Goal: Task Accomplishment & Management: Manage account settings

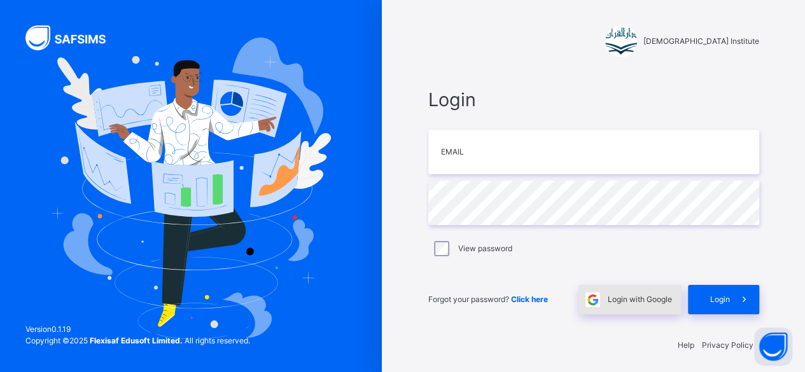
click at [633, 303] on span "Login with Google" at bounding box center [639, 299] width 64 height 11
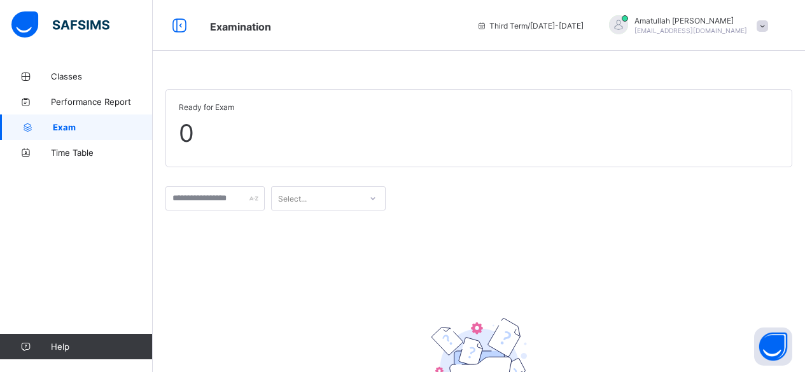
scroll to position [93, 0]
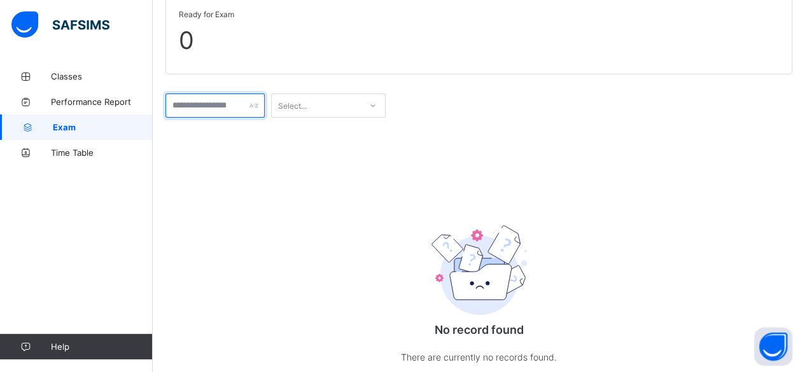
click at [173, 104] on input "text" at bounding box center [214, 105] width 99 height 24
click at [181, 106] on input "text" at bounding box center [214, 105] width 99 height 24
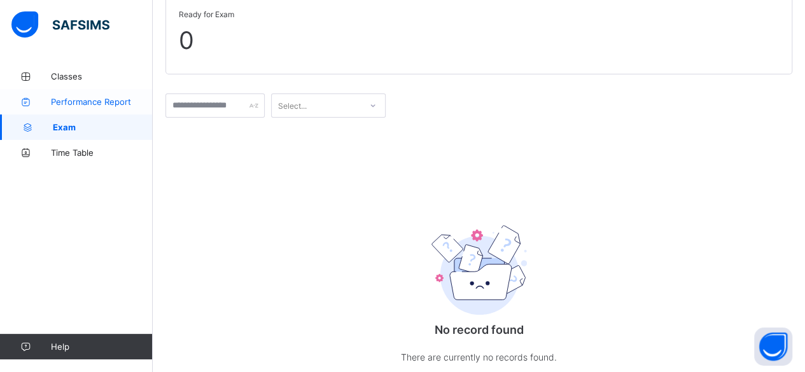
click at [125, 111] on link "Performance Report" at bounding box center [76, 101] width 153 height 25
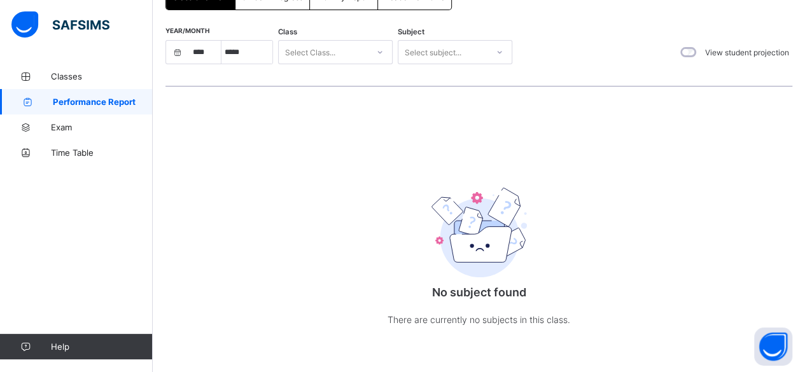
select select "****"
select select "*"
click at [78, 76] on span "Classes" at bounding box center [102, 76] width 102 height 10
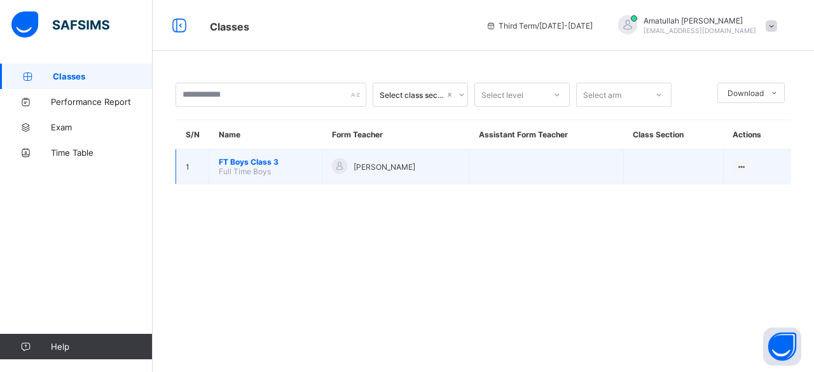
click at [237, 161] on span "FT Boys Class 3" at bounding box center [265, 162] width 93 height 10
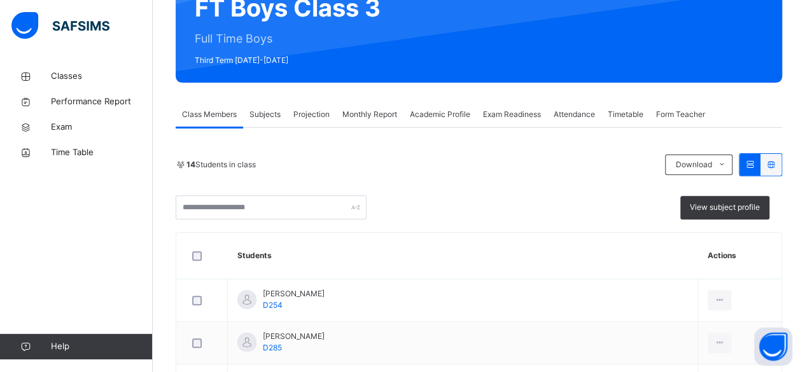
scroll to position [141, 0]
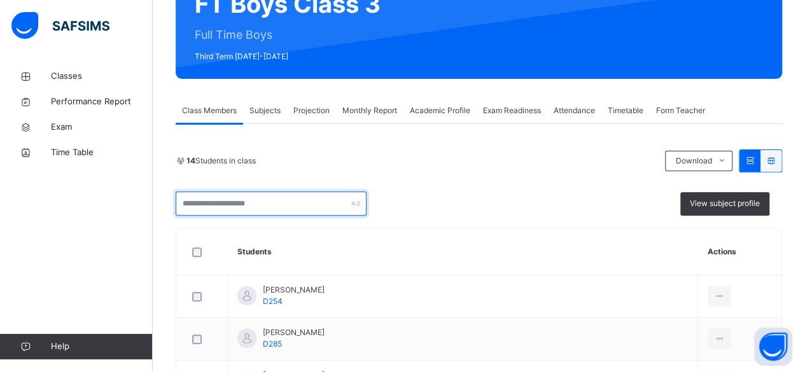
click at [205, 191] on input "text" at bounding box center [271, 203] width 191 height 24
click at [434, 60] on div at bounding box center [580, 22] width 363 height 88
click at [502, 122] on div "Exam Readiness" at bounding box center [511, 110] width 71 height 25
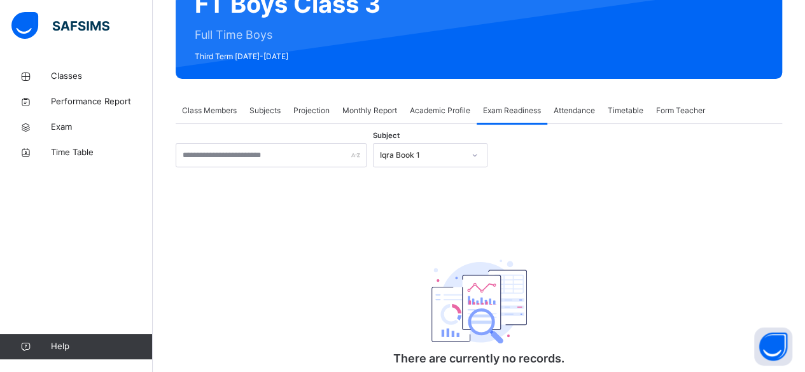
click at [315, 113] on span "Projection" at bounding box center [311, 110] width 36 height 11
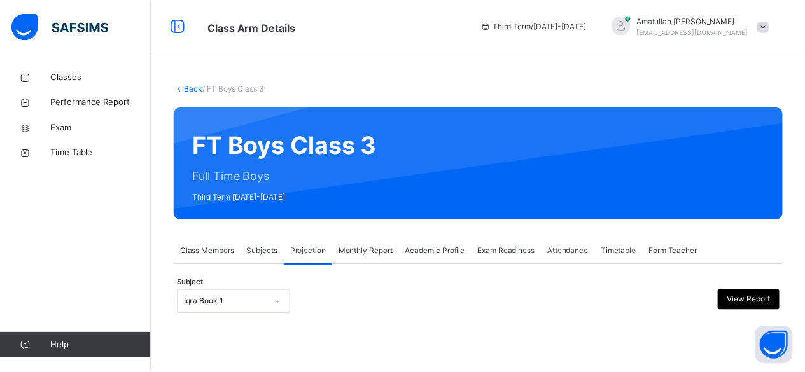
scroll to position [121, 0]
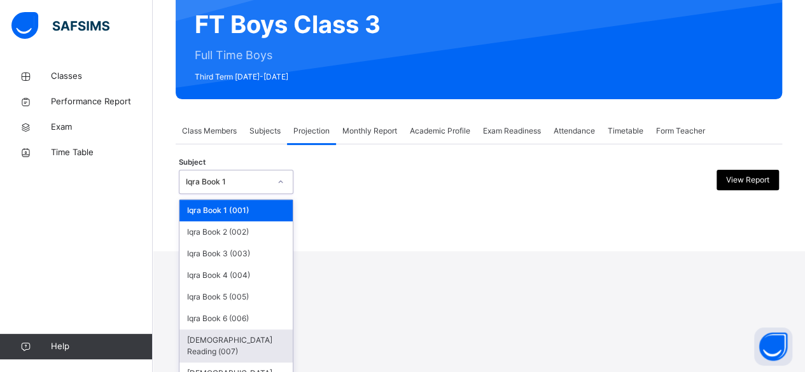
click at [237, 332] on div "[DEMOGRAPHIC_DATA] Reading (007)" at bounding box center [235, 345] width 113 height 33
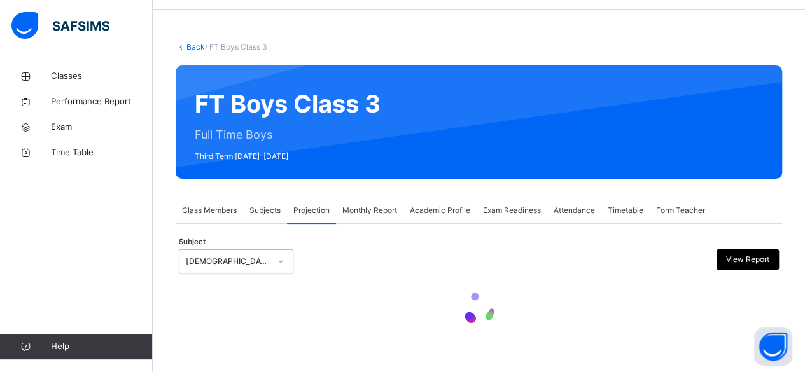
scroll to position [0, 0]
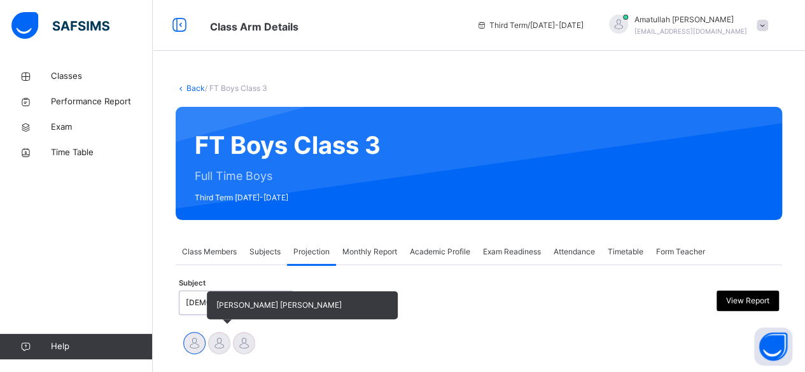
click at [216, 338] on div at bounding box center [219, 343] width 22 height 22
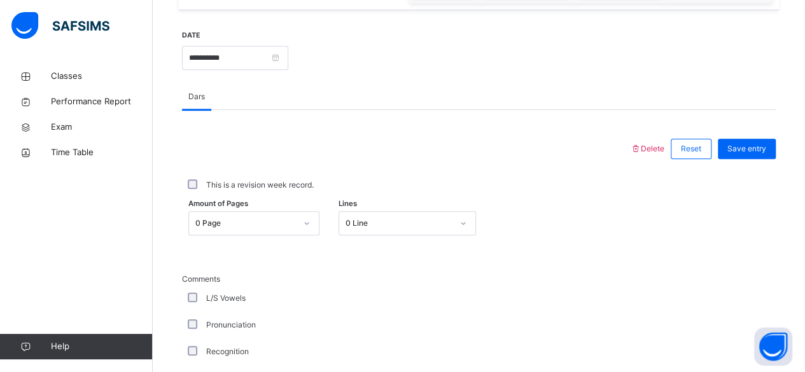
scroll to position [448, 0]
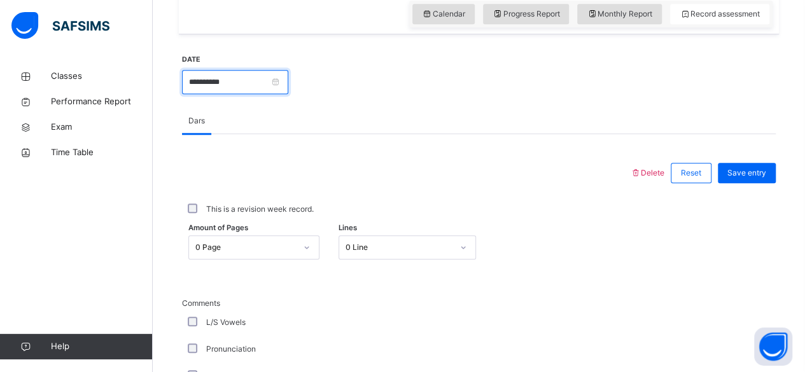
click at [252, 90] on input "**********" at bounding box center [235, 82] width 106 height 24
click at [452, 190] on div "This is a revision week record." at bounding box center [478, 209] width 593 height 39
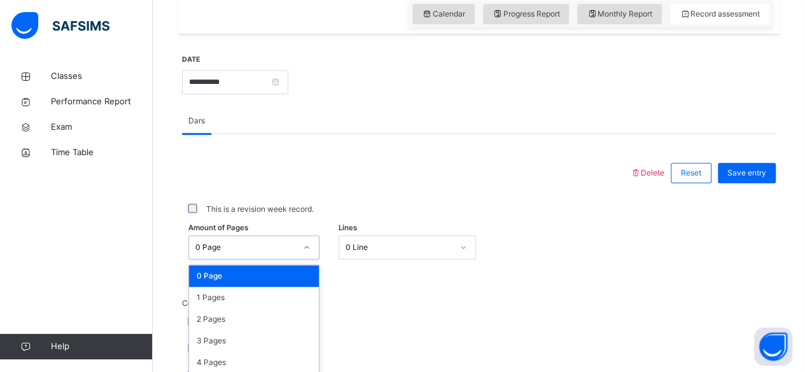
click at [250, 240] on div "option 0 Page focused, 1 of 275. 275 results available. Use Up and Down to choo…" at bounding box center [253, 247] width 131 height 24
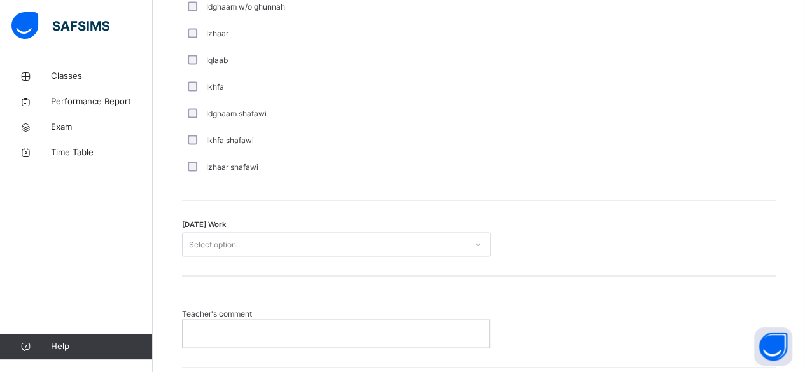
scroll to position [982, 0]
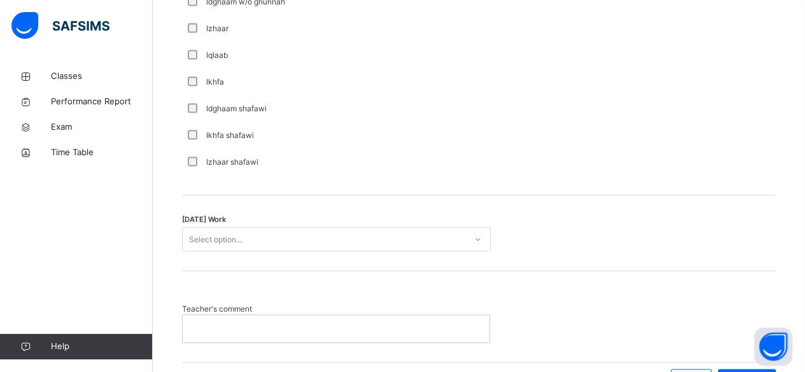
click at [250, 240] on div "Select option..." at bounding box center [324, 240] width 283 height 20
click at [268, 322] on p at bounding box center [335, 327] width 287 height 11
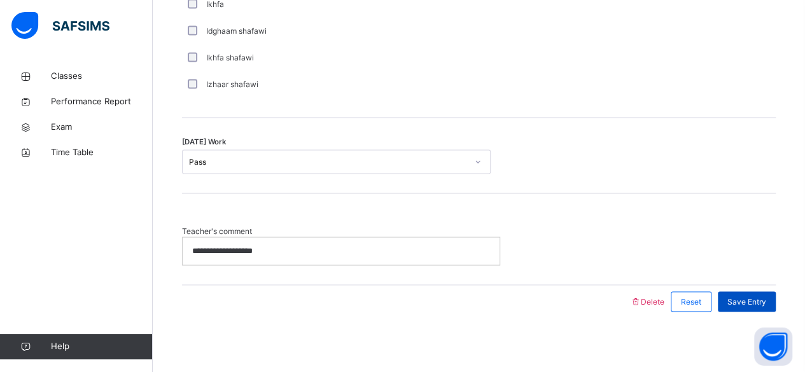
click at [753, 303] on span "Save Entry" at bounding box center [746, 301] width 39 height 11
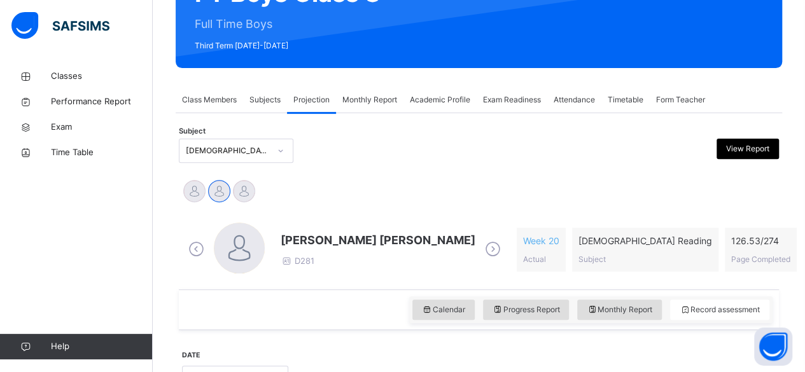
scroll to position [148, 0]
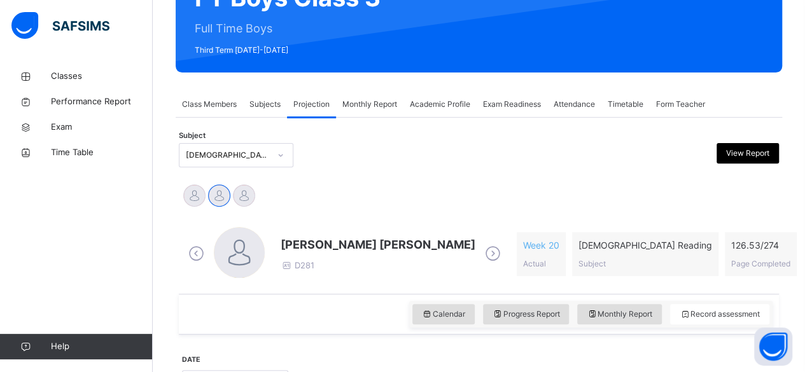
click at [361, 245] on span "[PERSON_NAME] [PERSON_NAME]" at bounding box center [377, 244] width 195 height 17
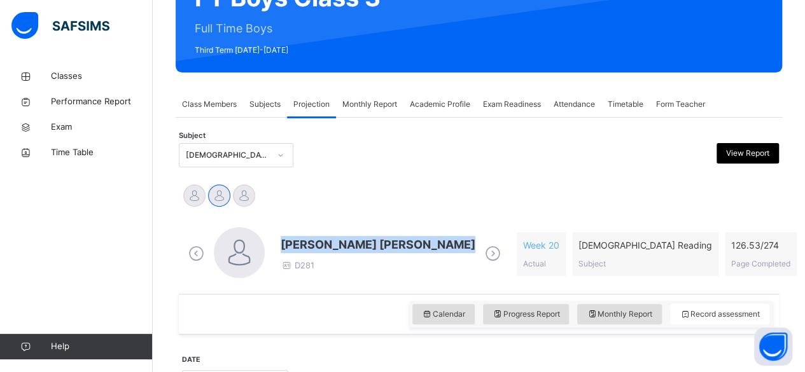
click at [361, 245] on span "[PERSON_NAME] [PERSON_NAME]" at bounding box center [377, 244] width 195 height 17
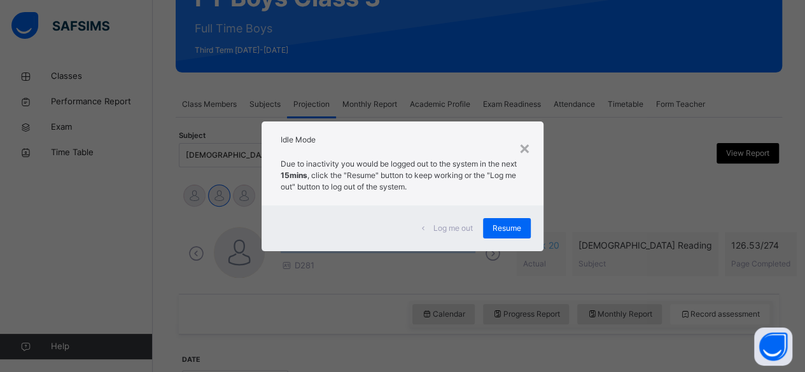
click at [452, 223] on span "Log me out" at bounding box center [452, 228] width 39 height 11
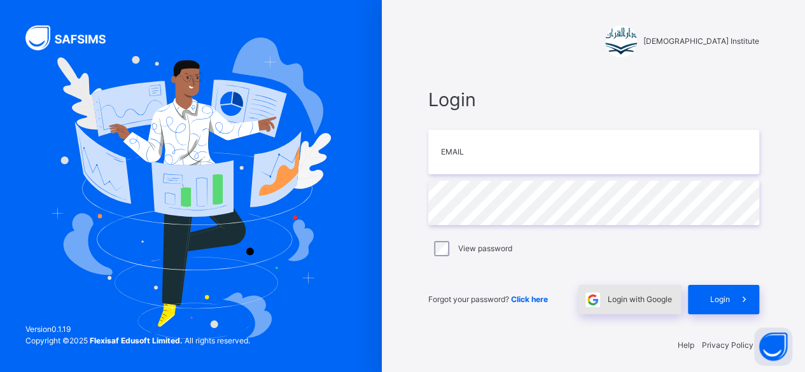
click at [627, 307] on div "Login with Google" at bounding box center [629, 299] width 103 height 29
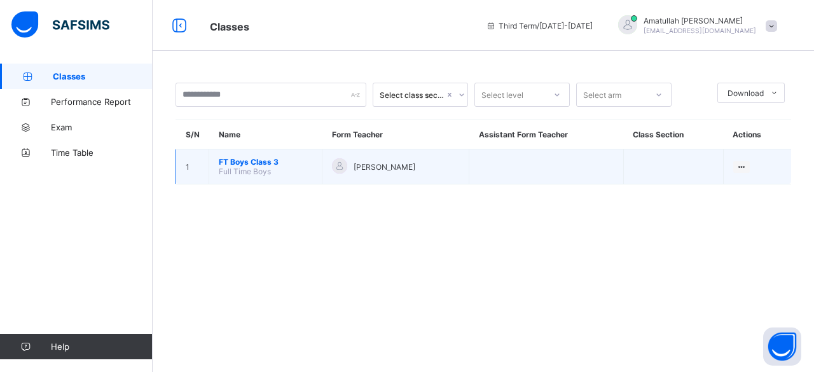
click at [251, 169] on span "Full Time Boys" at bounding box center [245, 172] width 52 height 10
click at [251, 157] on span "FT Boys Class 3" at bounding box center [265, 162] width 93 height 10
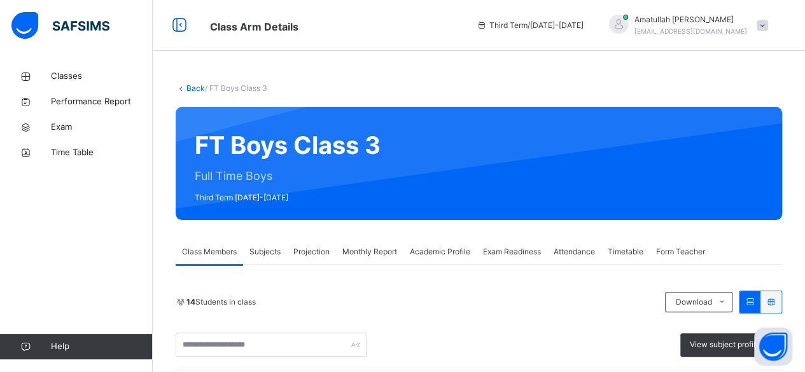
click at [297, 259] on div "Projection" at bounding box center [311, 251] width 49 height 25
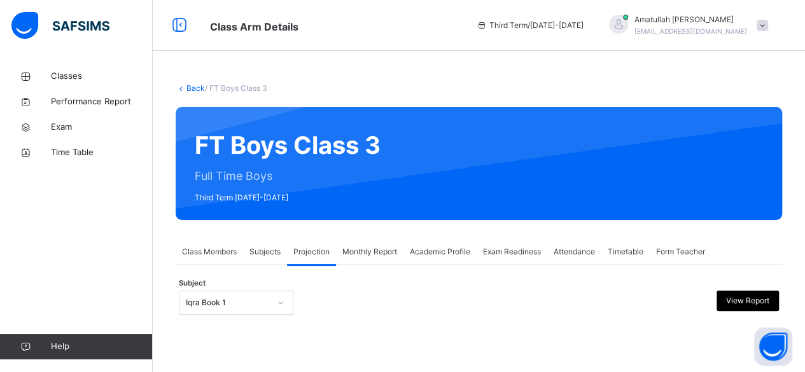
scroll to position [121, 0]
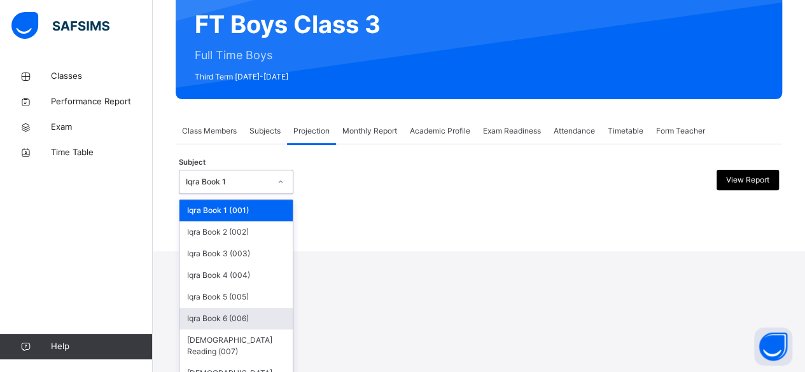
click at [240, 194] on div "option Iqra Book 6 (006) focused, 6 of 8. 8 results available. Use Up and Down …" at bounding box center [236, 182] width 114 height 24
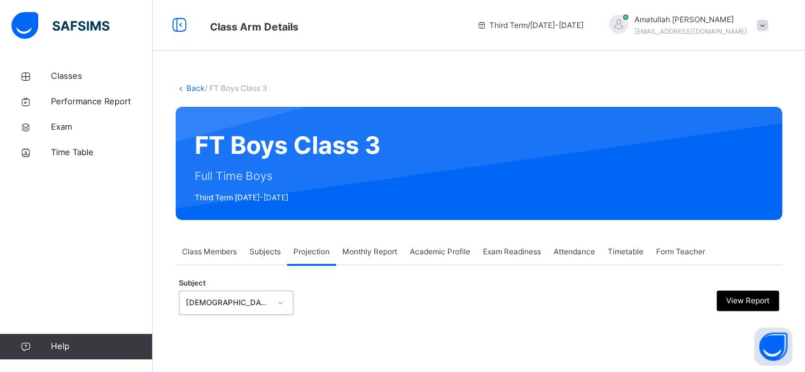
scroll to position [0, 0]
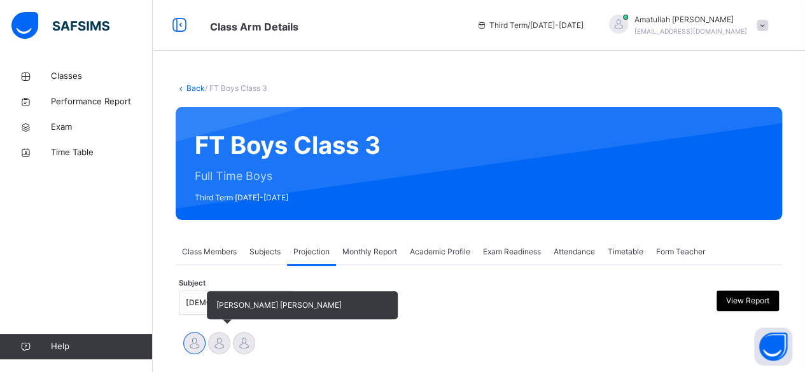
click at [214, 349] on div at bounding box center [219, 343] width 22 height 22
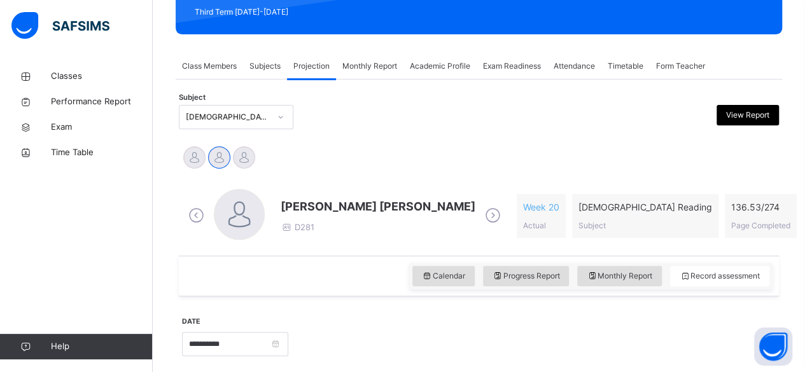
scroll to position [186, 0]
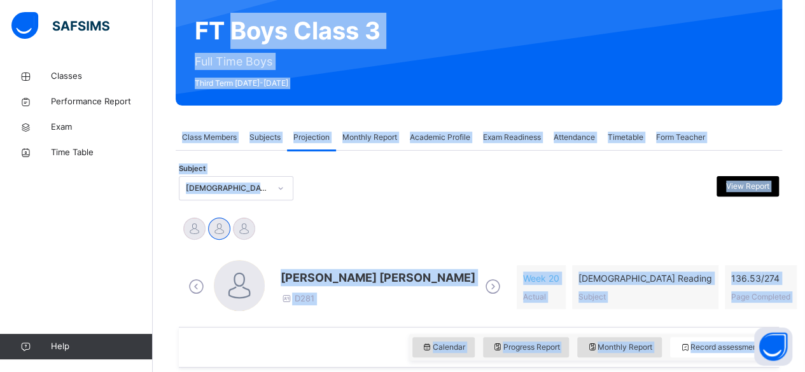
scroll to position [0, 0]
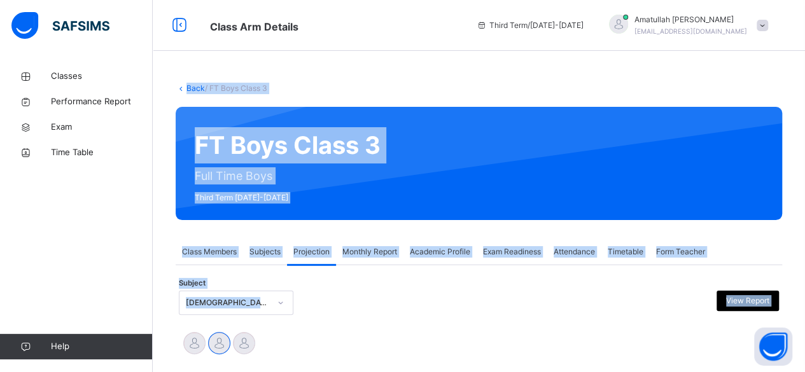
drag, startPoint x: 366, startPoint y: 297, endPoint x: 120, endPoint y: -48, distance: 424.1
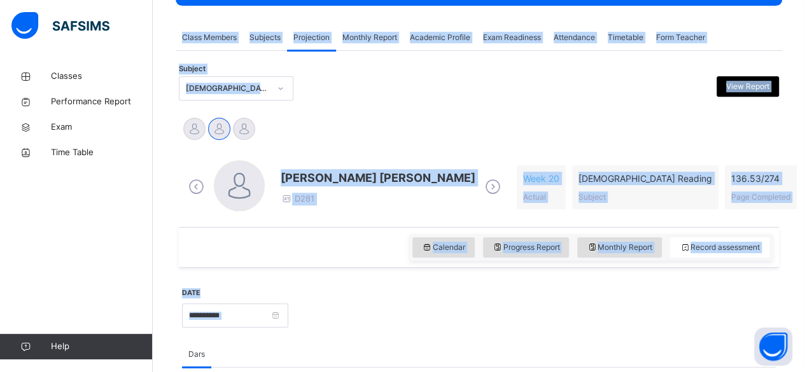
scroll to position [214, 0]
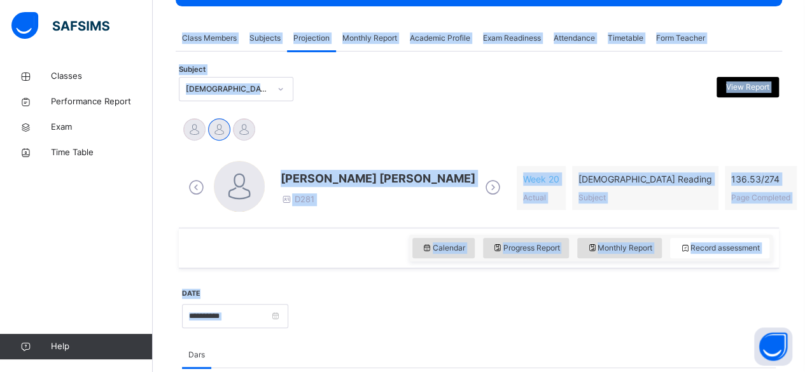
click at [457, 122] on div "Md [PERSON_NAME][DEMOGRAPHIC_DATA] [PERSON_NAME] [PERSON_NAME] [PERSON_NAME]" at bounding box center [478, 131] width 593 height 28
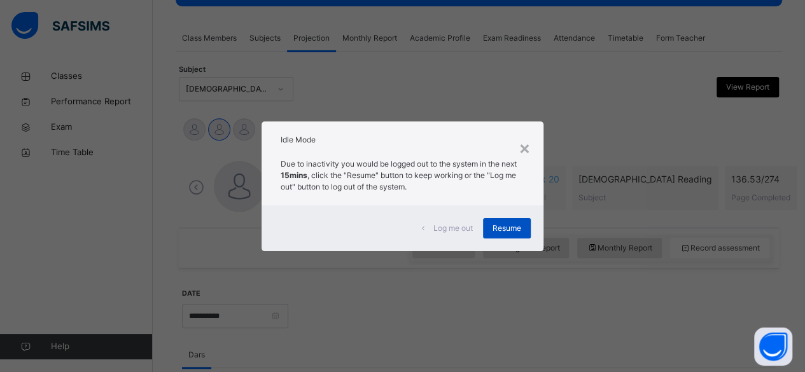
click at [522, 230] on div "Resume" at bounding box center [507, 228] width 48 height 20
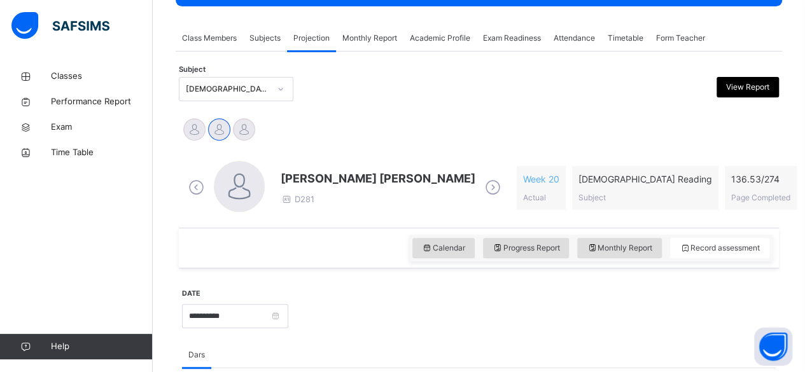
click at [354, 212] on div "[PERSON_NAME] [PERSON_NAME] D281" at bounding box center [344, 188] width 319 height 54
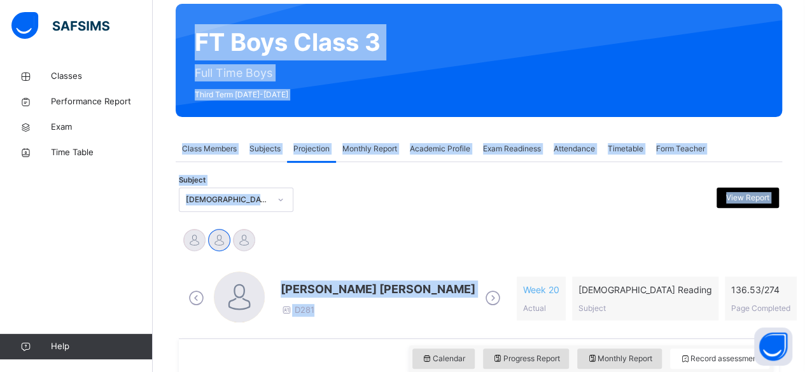
scroll to position [0, 0]
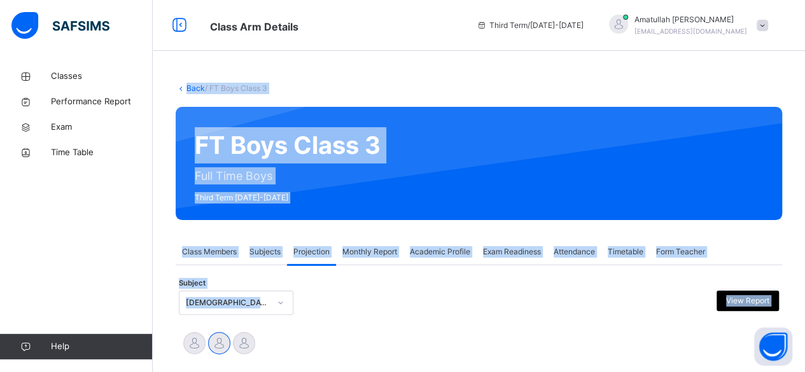
drag, startPoint x: 354, startPoint y: 212, endPoint x: 170, endPoint y: -55, distance: 324.4
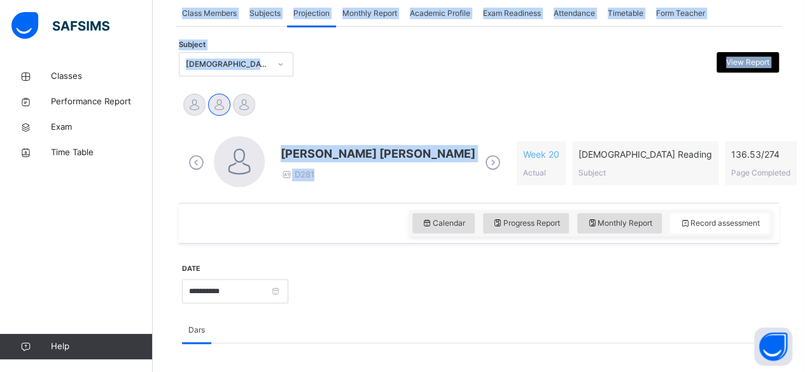
scroll to position [239, 0]
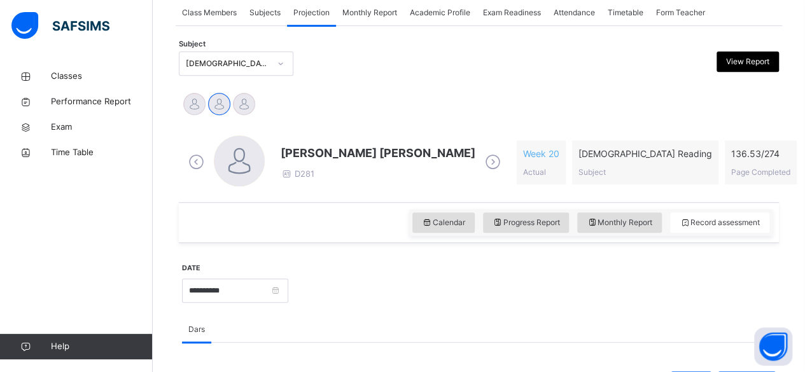
click at [389, 204] on div "Calendar Progress Report Monthly Report Record assessment" at bounding box center [479, 222] width 600 height 41
click at [374, 237] on div "Calendar Progress Report Monthly Report Record assessment" at bounding box center [479, 222] width 600 height 41
click at [365, 269] on div at bounding box center [531, 289] width 474 height 55
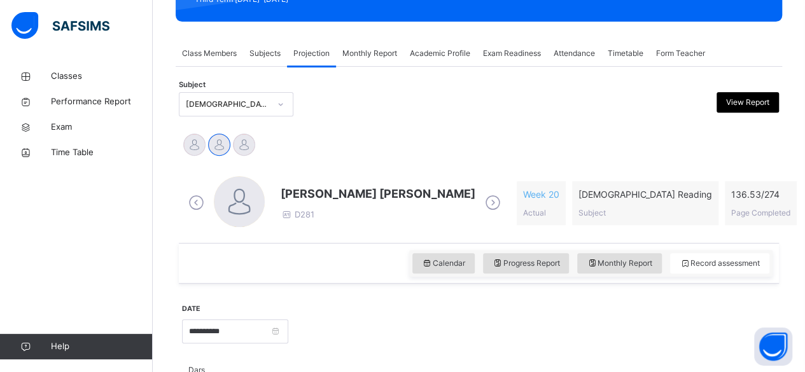
click at [365, 269] on div "Calendar Progress Report Monthly Report Record assessment" at bounding box center [479, 263] width 600 height 41
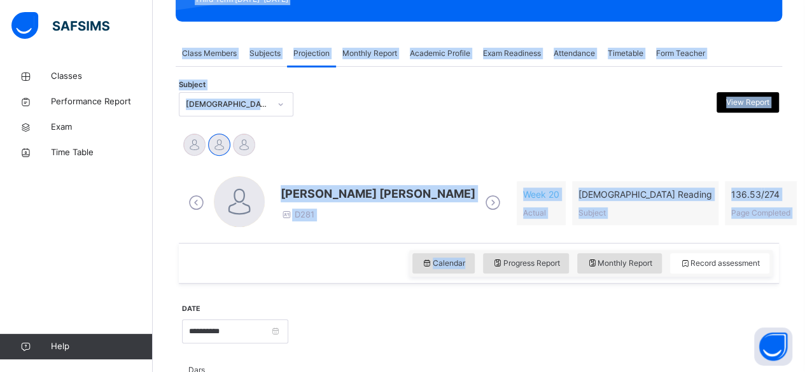
scroll to position [162, 0]
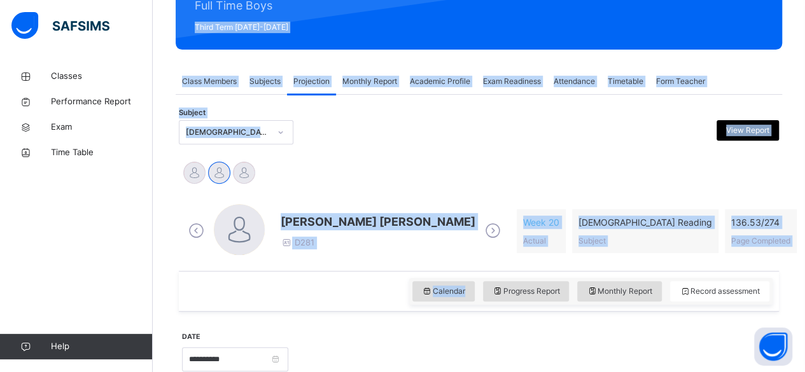
drag, startPoint x: 365, startPoint y: 269, endPoint x: 184, endPoint y: -12, distance: 334.1
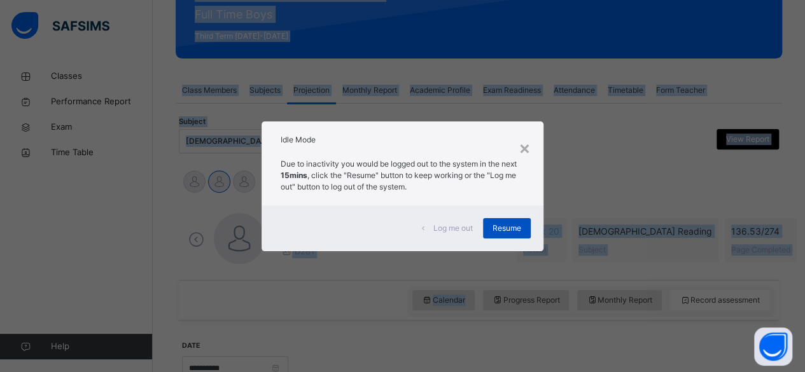
click at [513, 228] on span "Resume" at bounding box center [506, 228] width 29 height 11
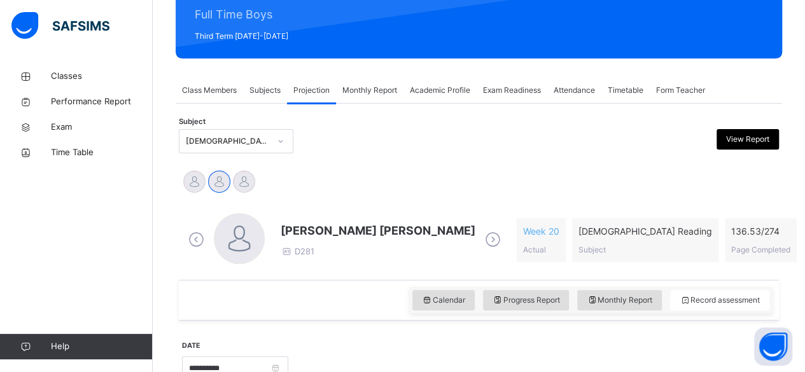
click at [306, 277] on div "[PERSON_NAME] [PERSON_NAME] D281 Week 20 Actual [DEMOGRAPHIC_DATA] Reading Subj…" at bounding box center [479, 239] width 600 height 79
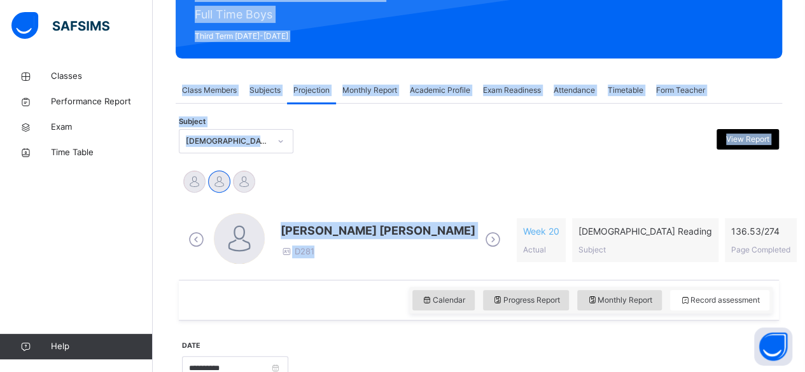
scroll to position [0, 0]
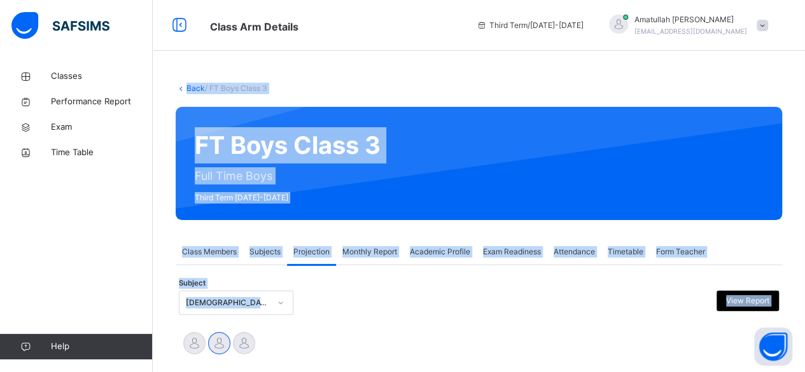
drag, startPoint x: 306, startPoint y: 277, endPoint x: 157, endPoint y: -55, distance: 363.8
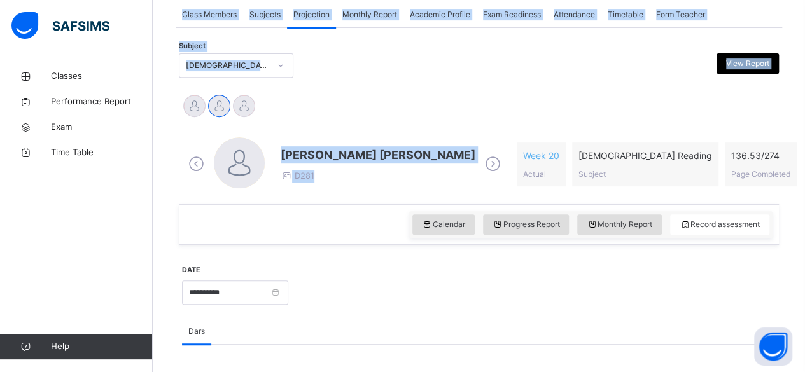
scroll to position [242, 0]
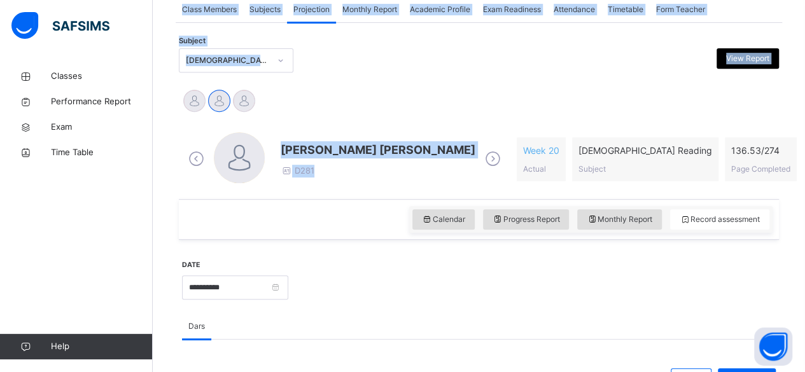
click at [366, 184] on div "[PERSON_NAME] [PERSON_NAME] D281" at bounding box center [344, 159] width 319 height 54
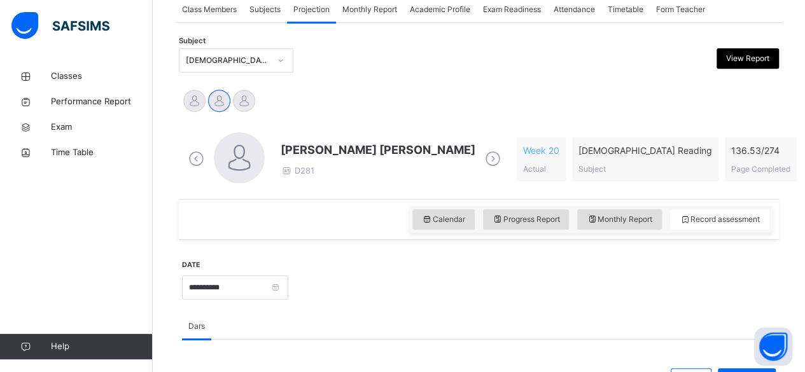
click at [366, 216] on div "Calendar Progress Report Monthly Report Record assessment" at bounding box center [479, 219] width 600 height 41
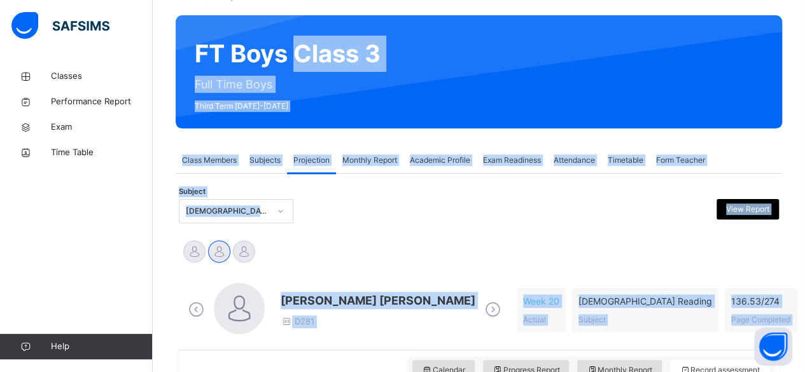
scroll to position [0, 0]
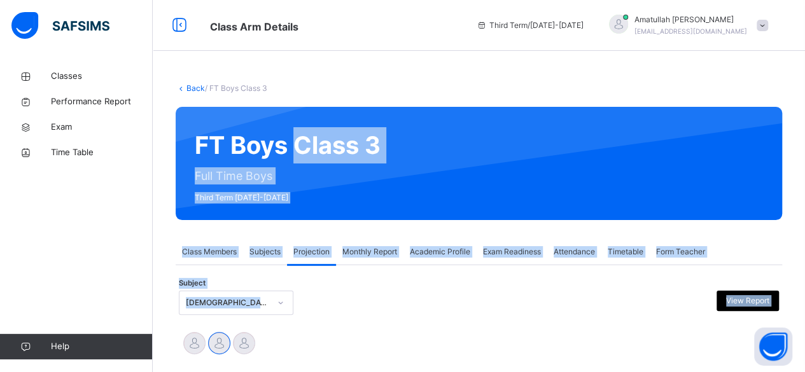
drag, startPoint x: 366, startPoint y: 216, endPoint x: 302, endPoint y: -55, distance: 278.3
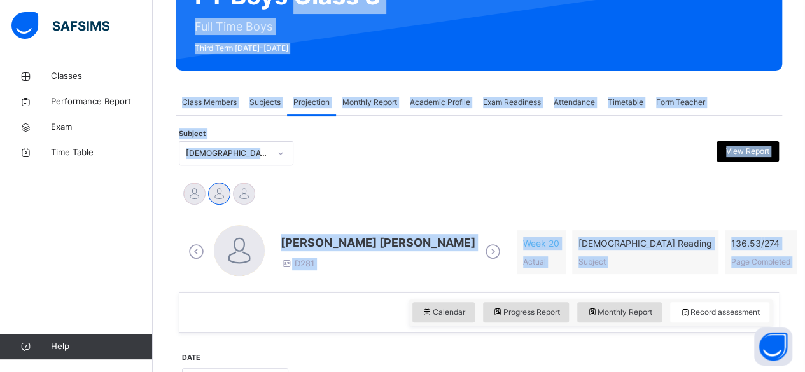
scroll to position [151, 0]
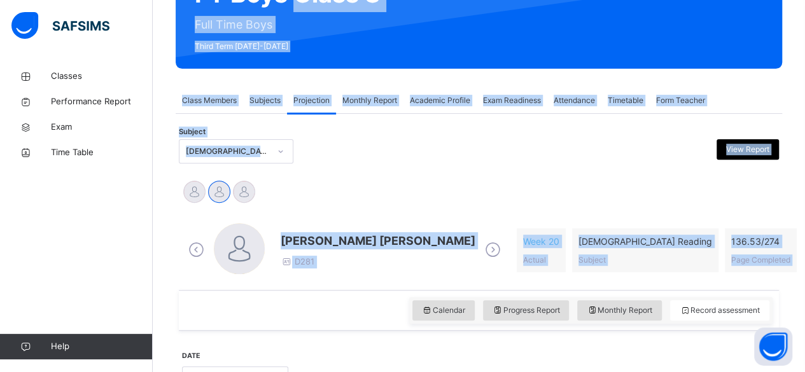
click at [183, 6] on div "FT Boys Class 3 Full Time Boys Third Term [DATE]-[DATE]" at bounding box center [479, 11] width 606 height 113
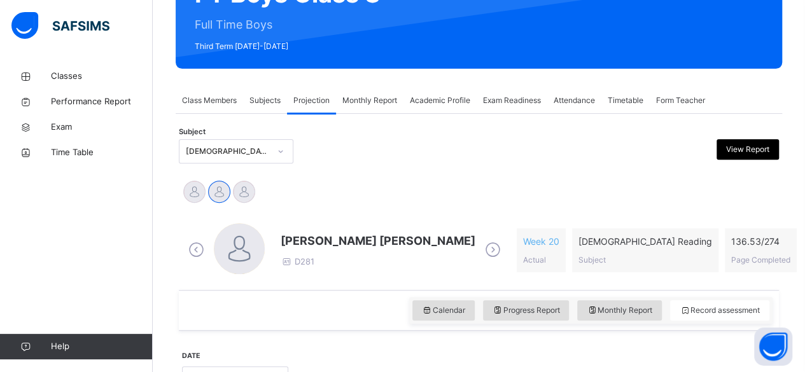
click at [366, 313] on div "Calendar Progress Report Monthly Report Record assessment" at bounding box center [479, 310] width 600 height 41
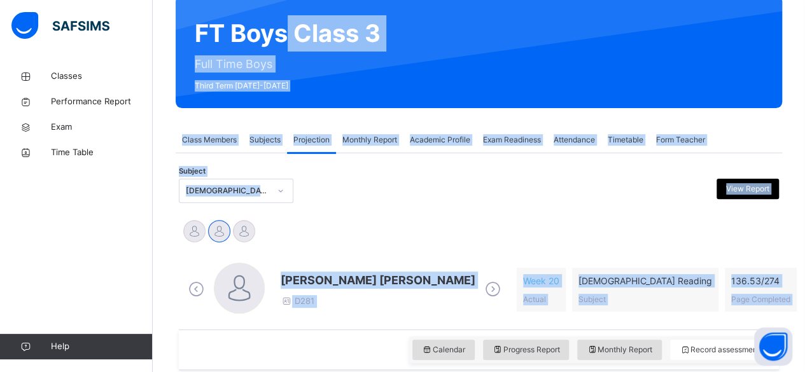
scroll to position [0, 0]
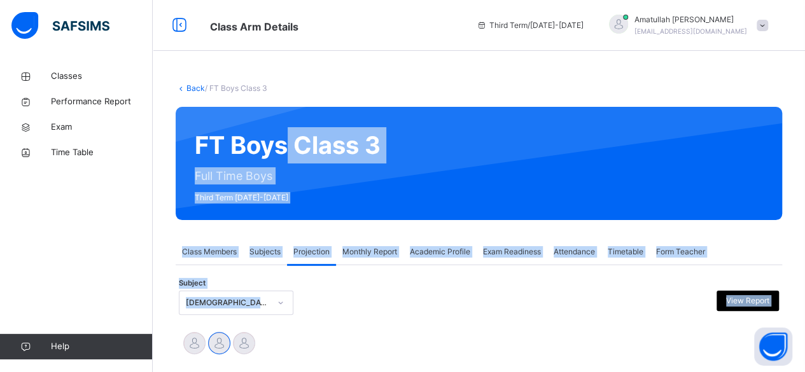
drag, startPoint x: 366, startPoint y: 313, endPoint x: 287, endPoint y: -34, distance: 355.3
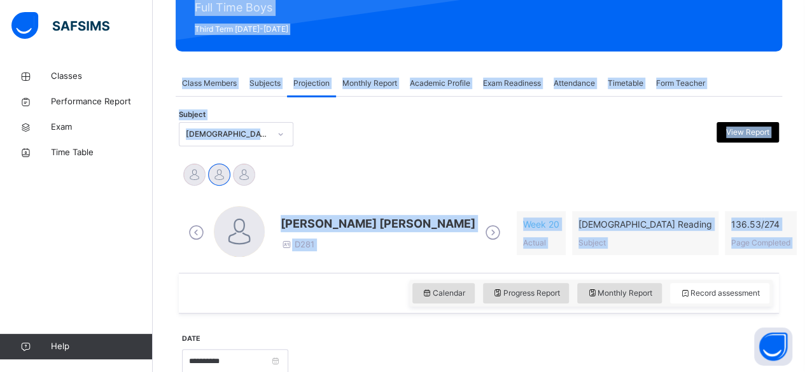
scroll to position [167, 0]
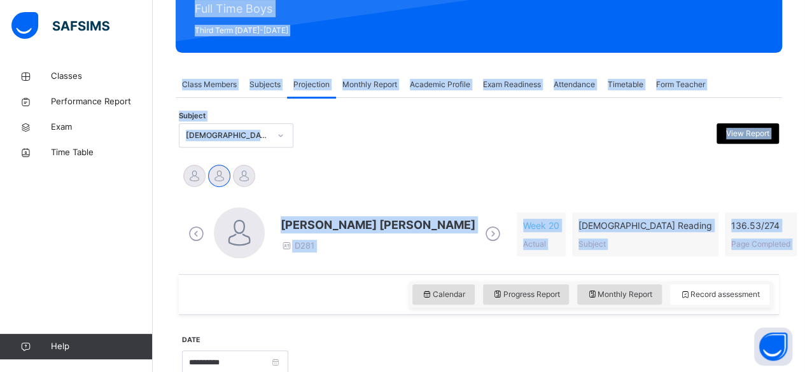
click at [354, 188] on div "Md [PERSON_NAME][DEMOGRAPHIC_DATA] [PERSON_NAME] [PERSON_NAME] [PERSON_NAME]" at bounding box center [478, 177] width 593 height 28
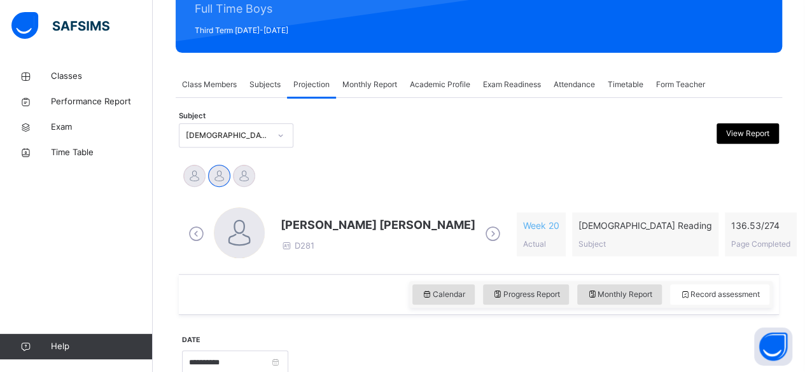
click at [354, 188] on div "Md [PERSON_NAME][DEMOGRAPHIC_DATA] [PERSON_NAME] [PERSON_NAME] [PERSON_NAME]" at bounding box center [478, 177] width 593 height 28
click at [344, 294] on div "Calendar Progress Report Monthly Report Record assessment" at bounding box center [479, 294] width 600 height 41
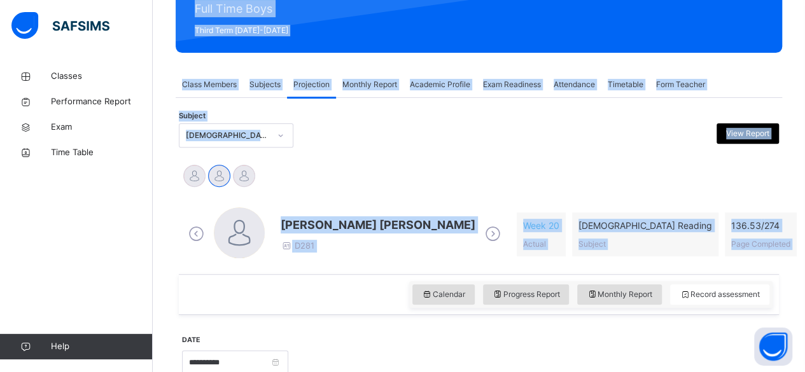
scroll to position [0, 0]
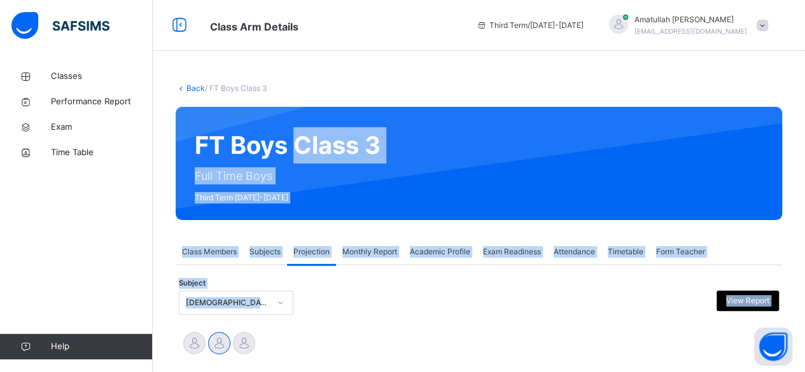
drag, startPoint x: 344, startPoint y: 294, endPoint x: 272, endPoint y: -55, distance: 357.2
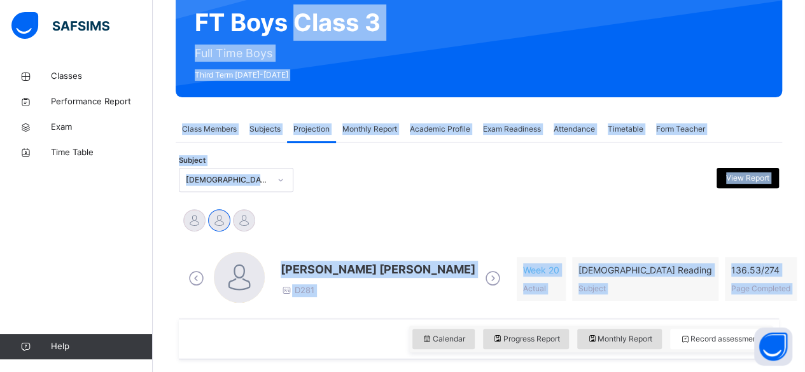
scroll to position [118, 0]
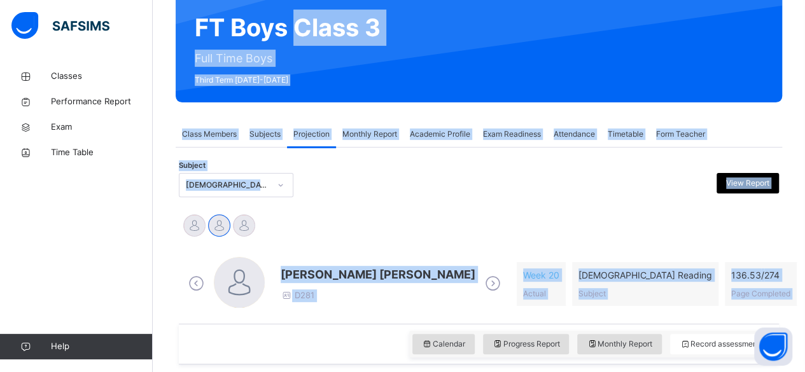
click at [266, 22] on div "FT Boys Class 3 Full Time Boys Third Term [DATE]-[DATE]" at bounding box center [479, 45] width 606 height 113
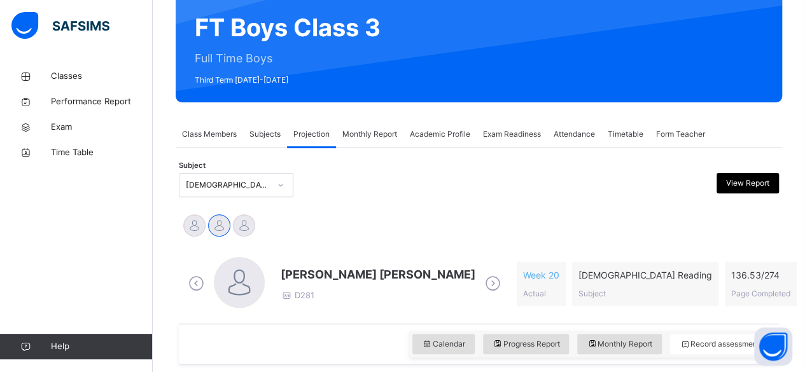
click at [355, 319] on div "[PERSON_NAME] [PERSON_NAME] D281 Week 20 Actual [DEMOGRAPHIC_DATA] Reading Subj…" at bounding box center [478, 283] width 593 height 73
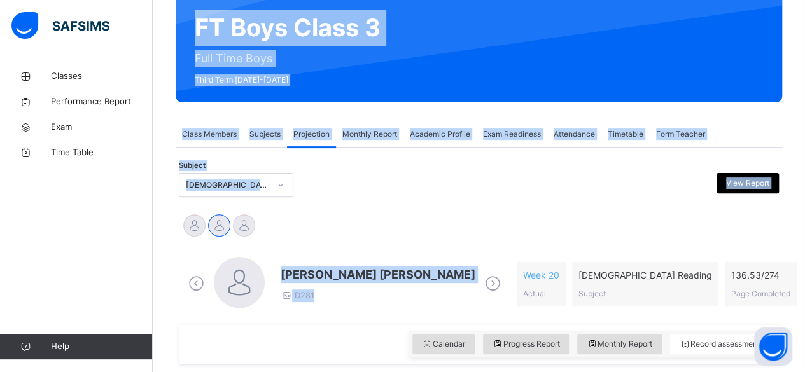
scroll to position [0, 0]
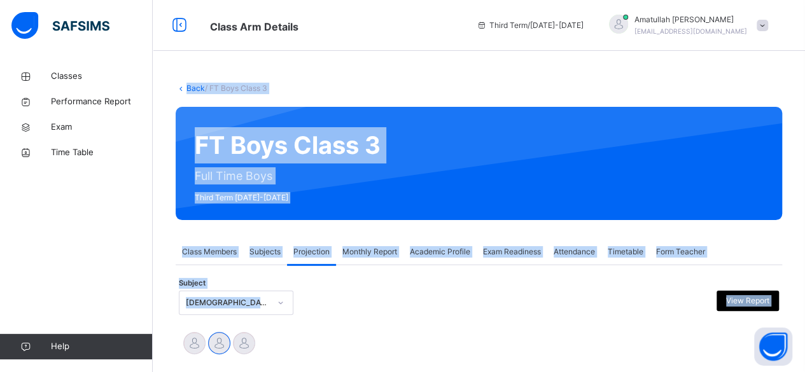
drag, startPoint x: 355, startPoint y: 319, endPoint x: 218, endPoint y: -55, distance: 398.2
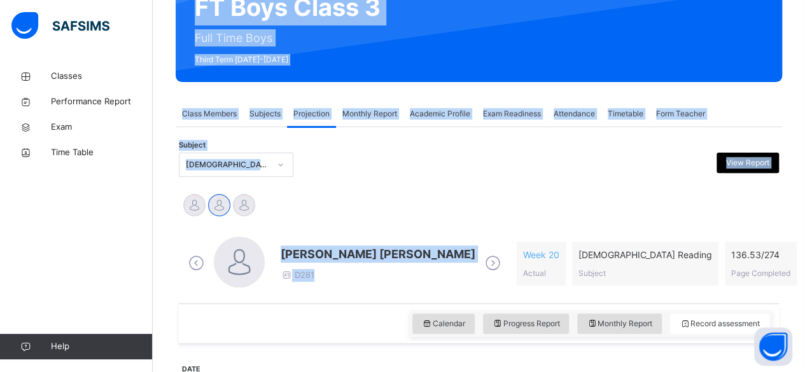
scroll to position [176, 0]
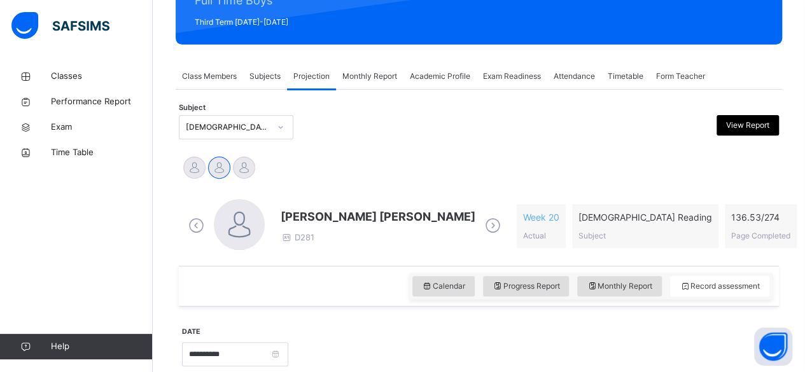
click at [347, 280] on div "Calendar Progress Report Monthly Report Record assessment" at bounding box center [479, 286] width 600 height 41
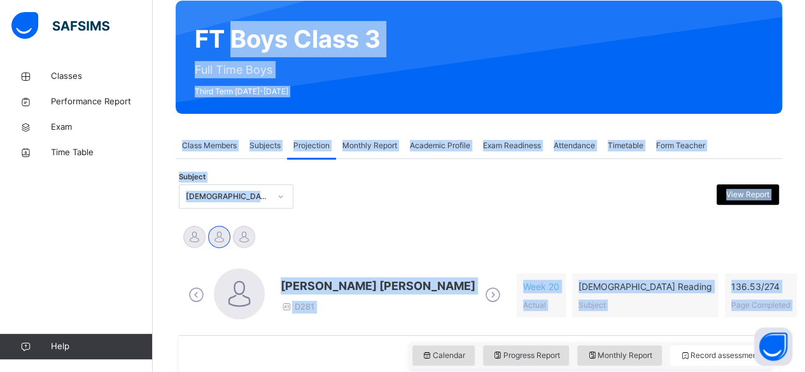
drag, startPoint x: 347, startPoint y: 280, endPoint x: 275, endPoint y: -17, distance: 305.0
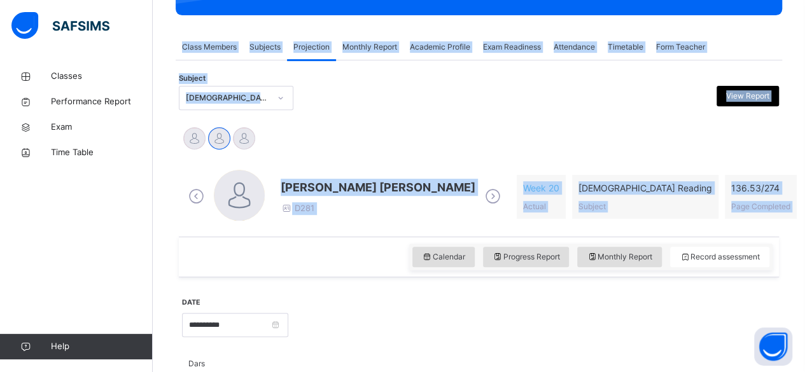
scroll to position [207, 0]
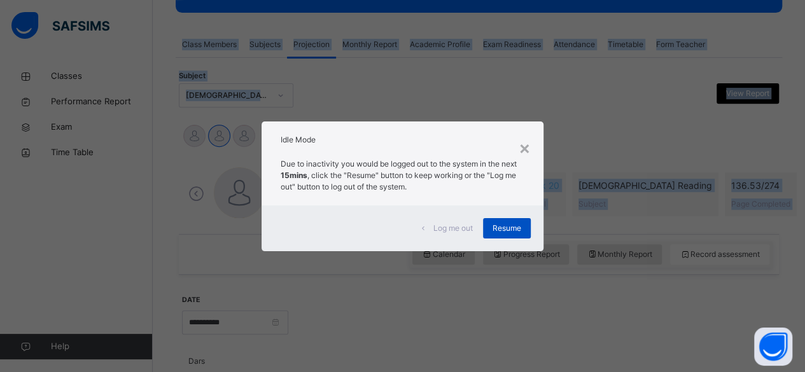
click at [493, 229] on div "Resume" at bounding box center [507, 228] width 48 height 20
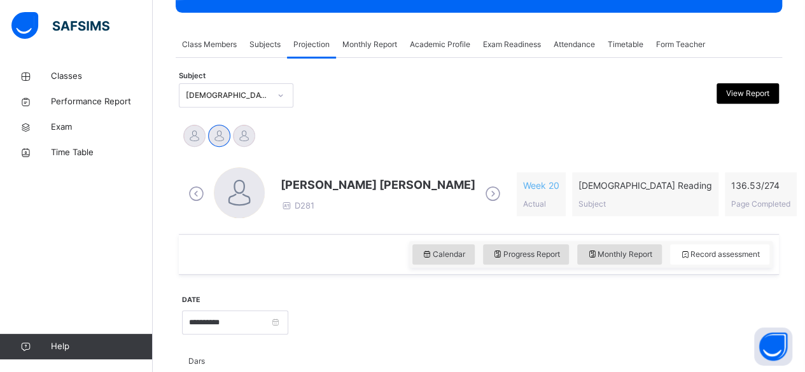
click at [384, 230] on div "[PERSON_NAME] [PERSON_NAME] D281 Week 20 Actual [DEMOGRAPHIC_DATA] Reading Subj…" at bounding box center [479, 194] width 600 height 79
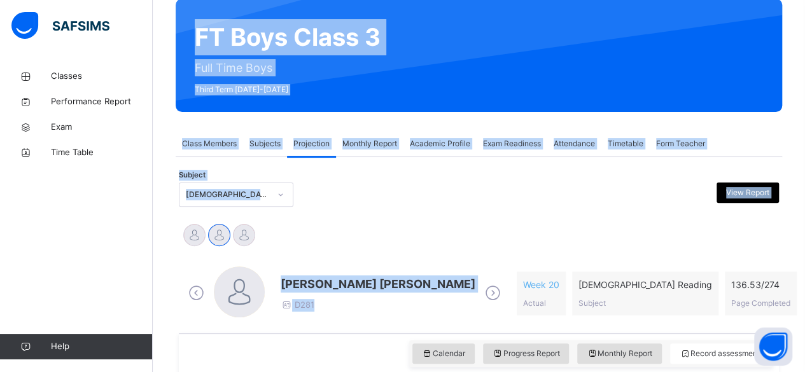
scroll to position [0, 0]
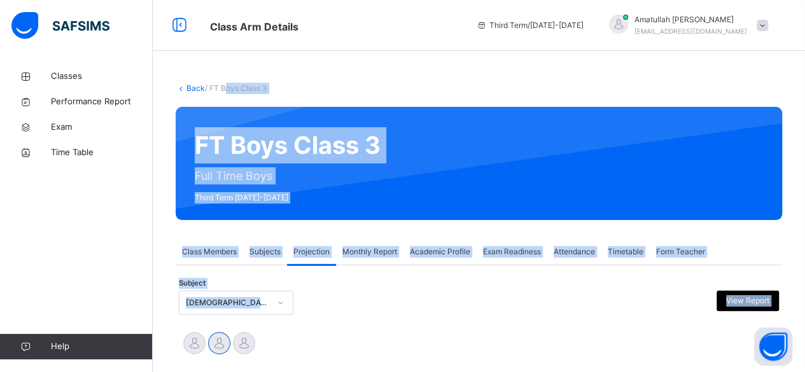
drag, startPoint x: 384, startPoint y: 230, endPoint x: 232, endPoint y: -52, distance: 319.9
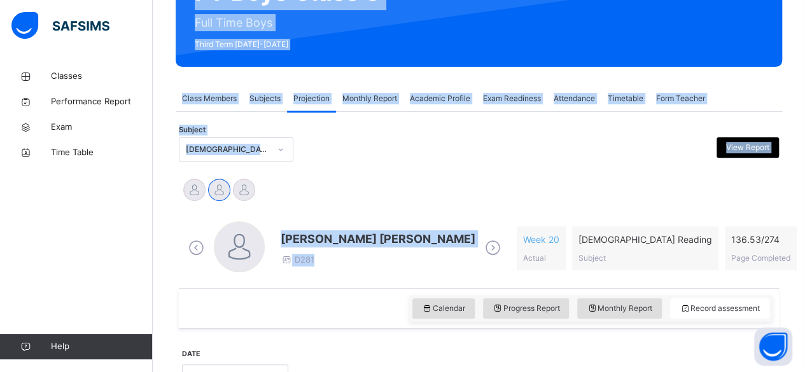
scroll to position [157, 0]
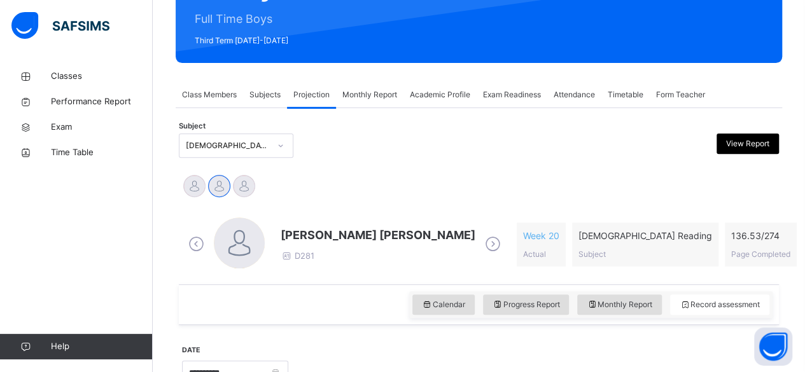
click at [347, 298] on div "Calendar Progress Report Monthly Report Record assessment" at bounding box center [479, 304] width 600 height 41
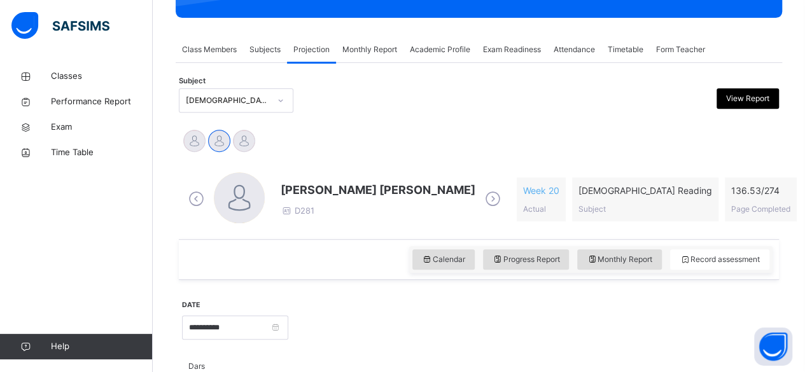
scroll to position [202, 0]
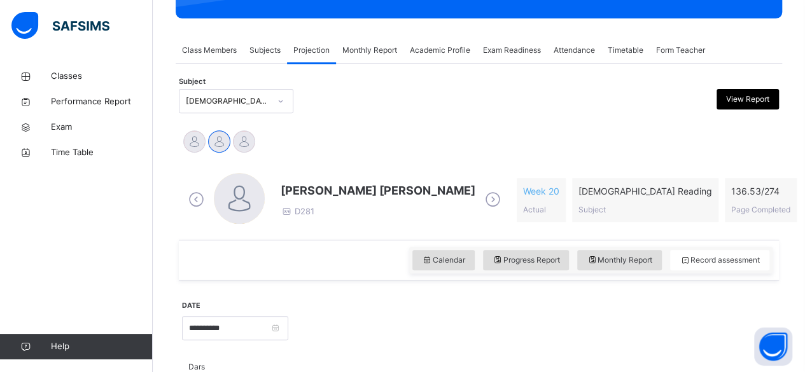
click at [355, 307] on div at bounding box center [531, 327] width 474 height 55
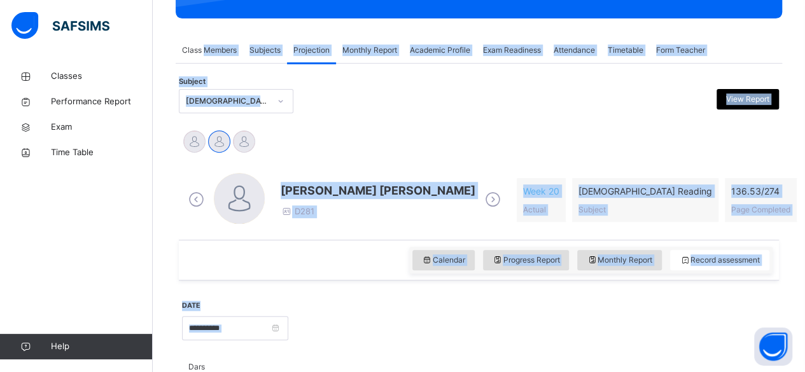
drag, startPoint x: 355, startPoint y: 307, endPoint x: 227, endPoint y: 20, distance: 314.6
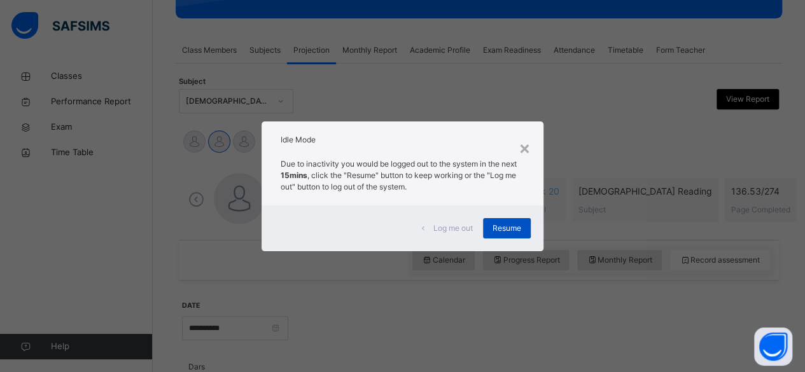
click at [521, 223] on span "Resume" at bounding box center [506, 228] width 29 height 11
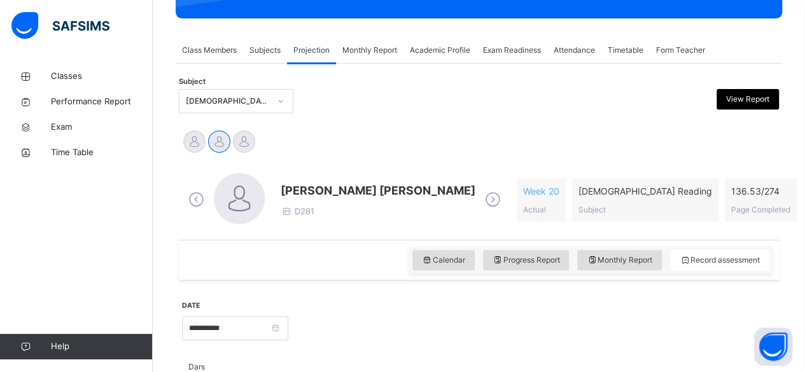
click at [356, 270] on div "Calendar Progress Report Monthly Report Record assessment" at bounding box center [479, 260] width 600 height 41
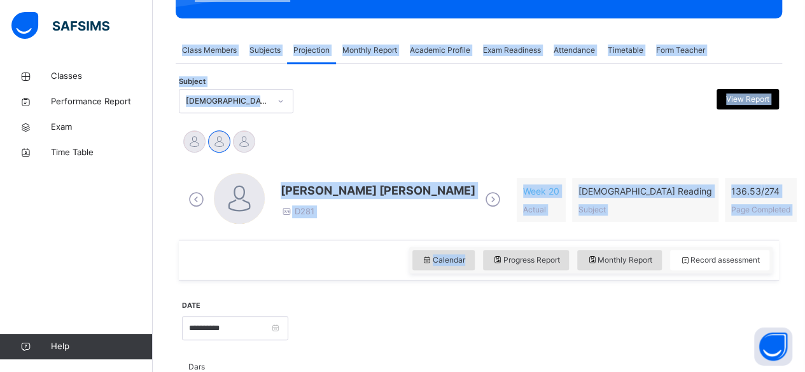
scroll to position [0, 0]
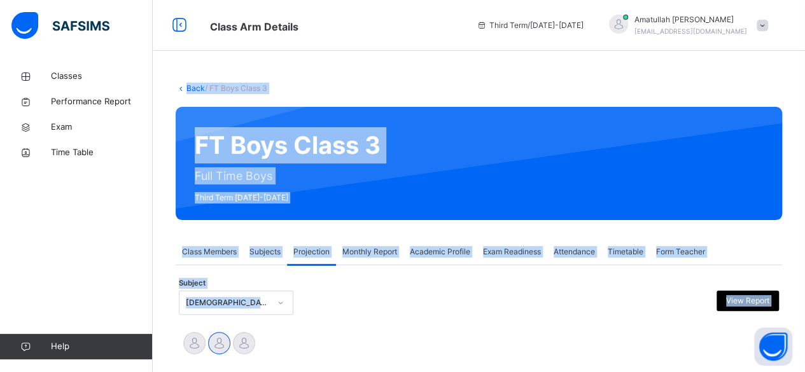
drag, startPoint x: 356, startPoint y: 270, endPoint x: 239, endPoint y: -55, distance: 346.0
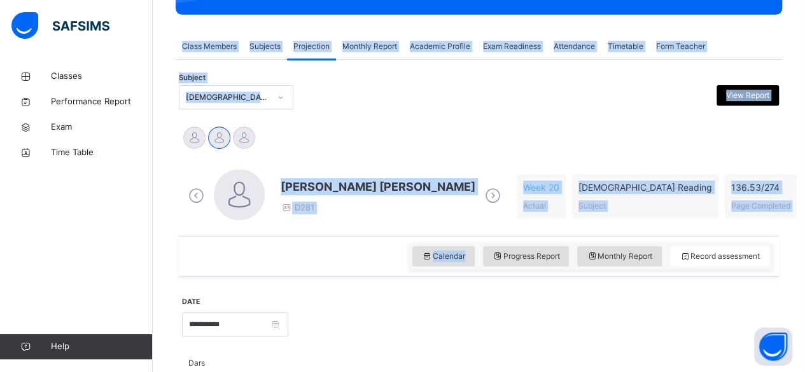
scroll to position [214, 0]
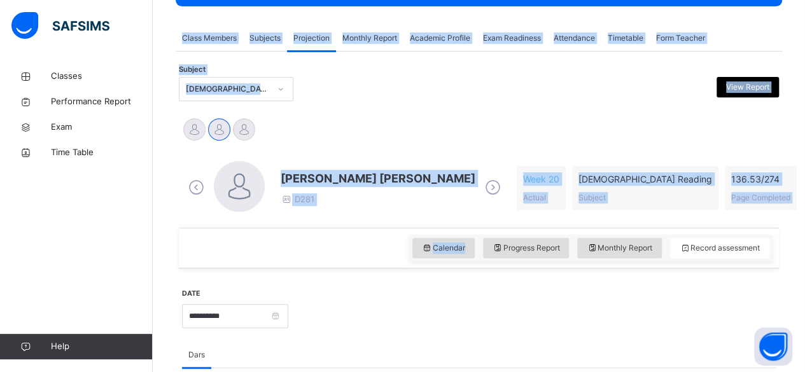
click at [398, 250] on div "Calendar Progress Report Monthly Report Record assessment" at bounding box center [479, 248] width 600 height 41
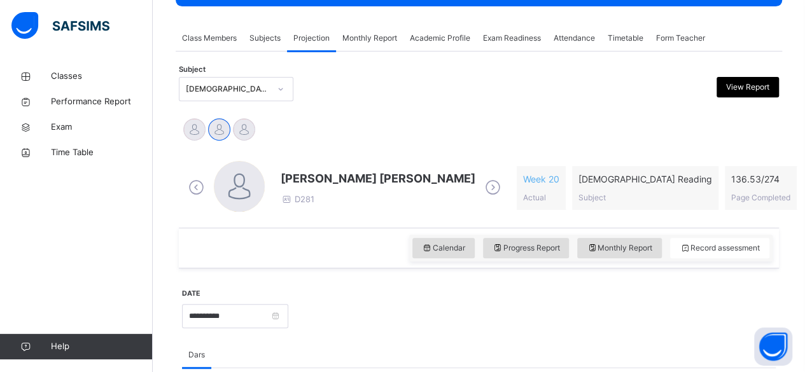
click at [380, 301] on div at bounding box center [531, 314] width 474 height 55
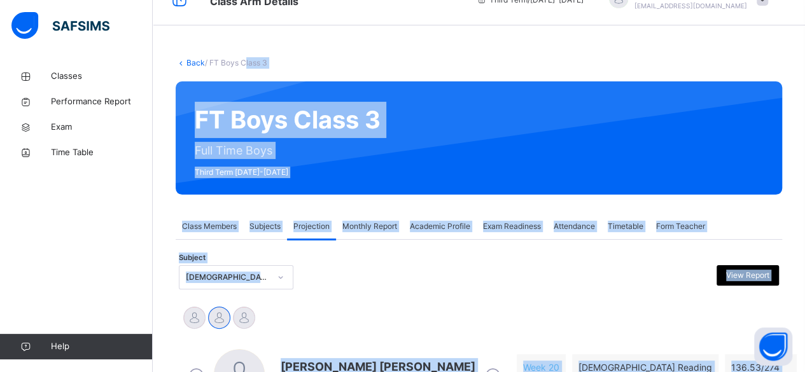
scroll to position [0, 0]
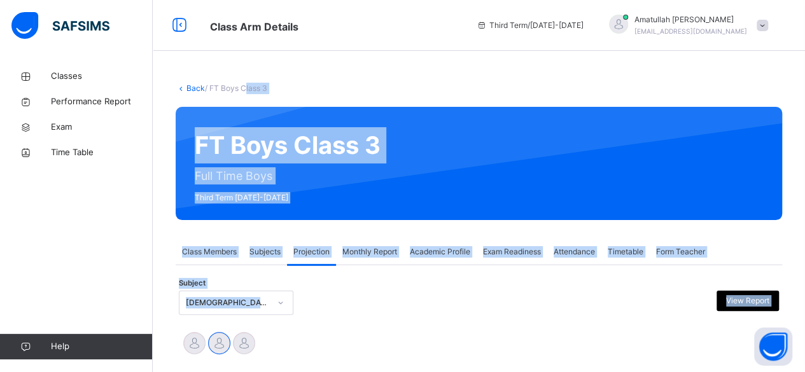
drag, startPoint x: 380, startPoint y: 301, endPoint x: 258, endPoint y: -55, distance: 376.7
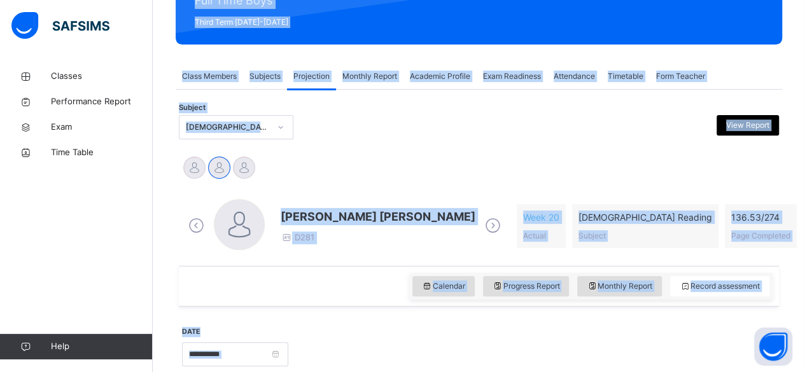
scroll to position [178, 0]
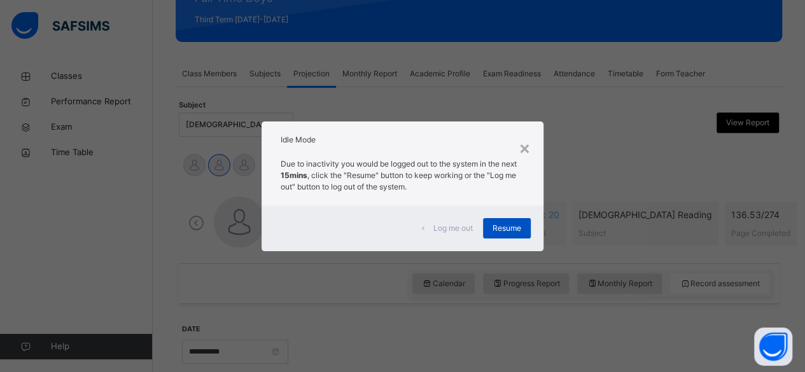
click at [497, 223] on span "Resume" at bounding box center [506, 228] width 29 height 11
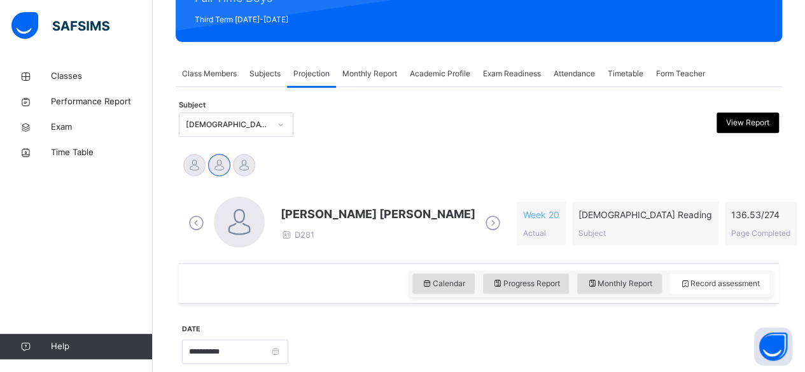
click at [342, 233] on div "[PERSON_NAME] [PERSON_NAME] D281" at bounding box center [377, 223] width 195 height 36
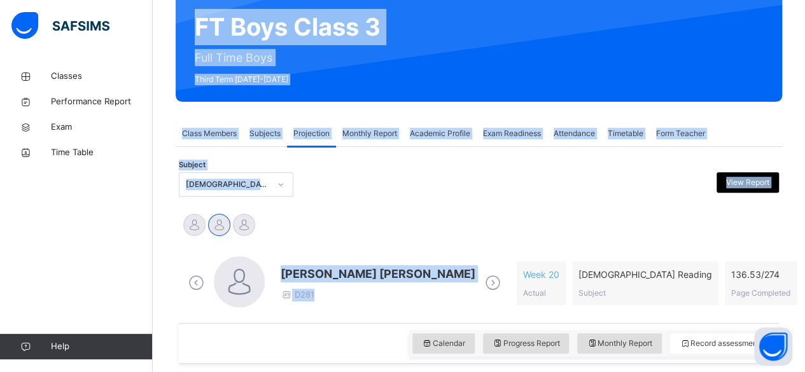
scroll to position [0, 0]
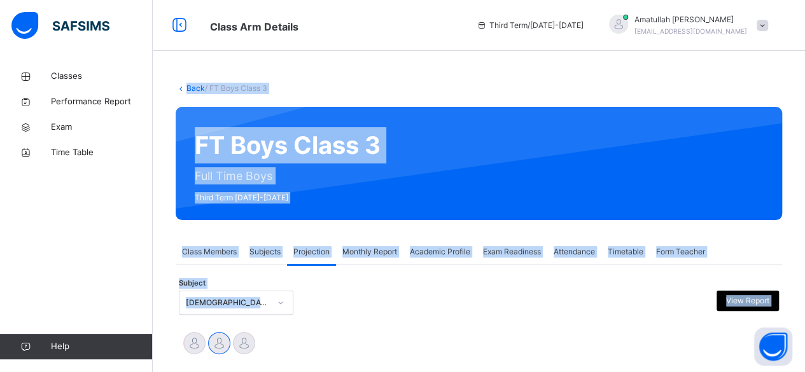
drag, startPoint x: 342, startPoint y: 233, endPoint x: 248, endPoint y: -36, distance: 284.4
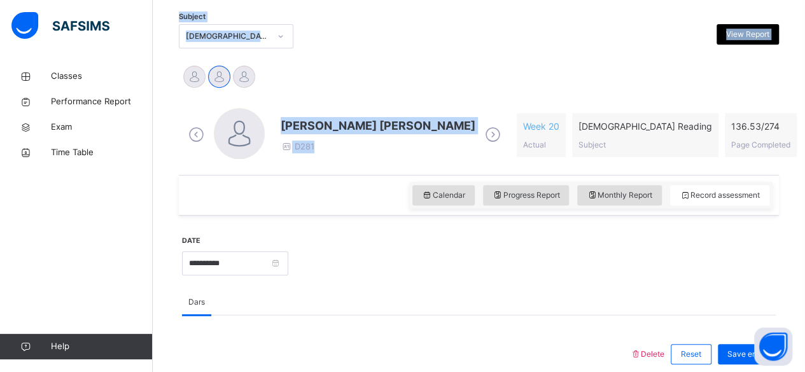
scroll to position [113, 0]
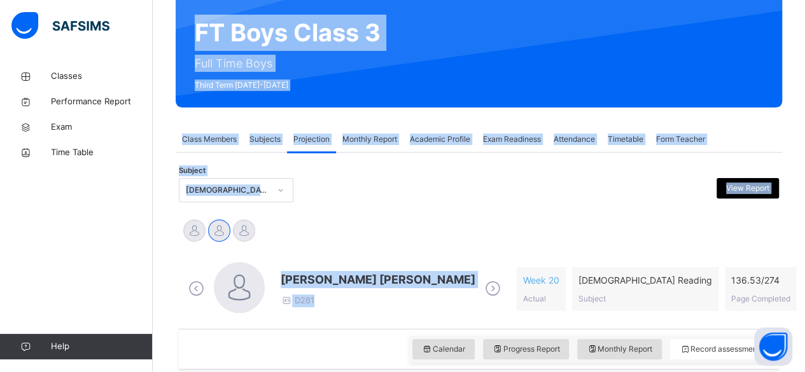
click at [322, 198] on div "Subject [DEMOGRAPHIC_DATA] Reading (007) View Report" at bounding box center [479, 190] width 600 height 24
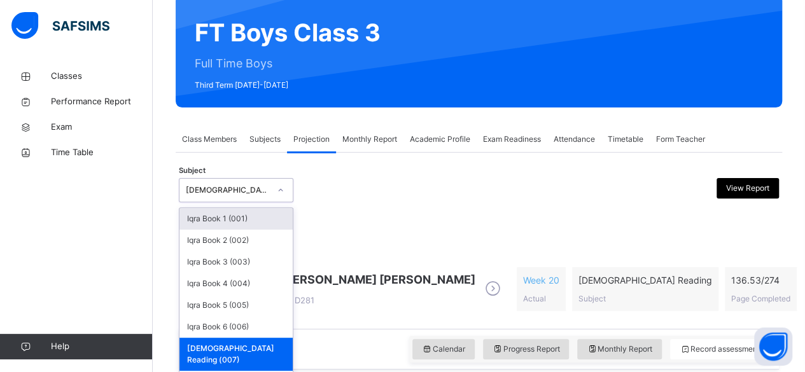
click at [223, 186] on div "[DEMOGRAPHIC_DATA] Reading (007)" at bounding box center [223, 191] width 89 height 20
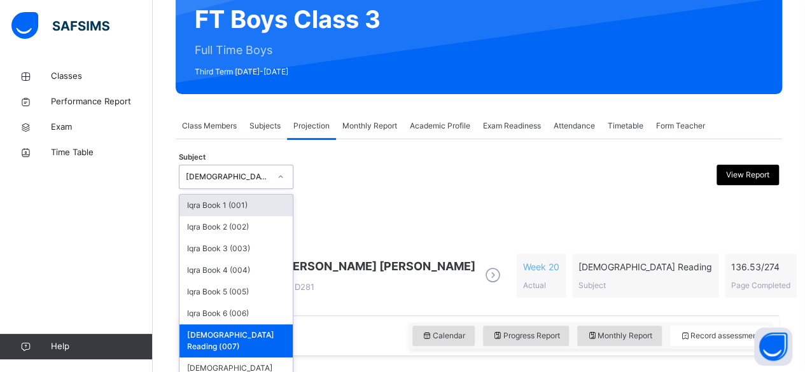
scroll to position [127, 0]
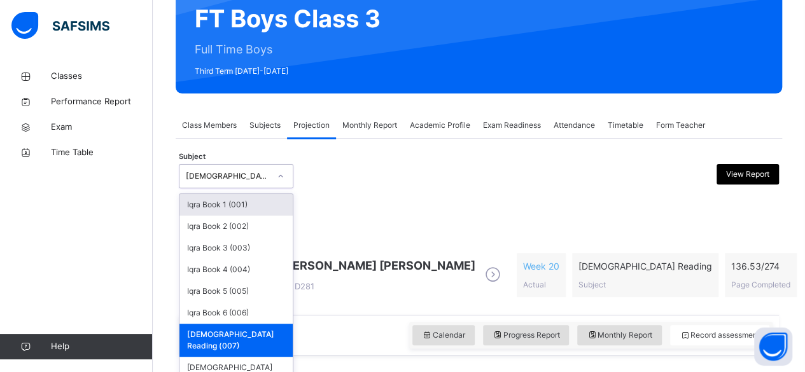
click at [223, 184] on div "[DEMOGRAPHIC_DATA] Reading (007)" at bounding box center [223, 177] width 89 height 20
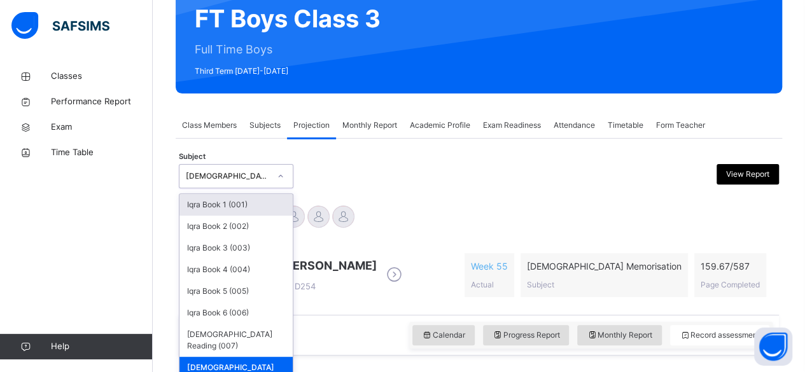
click at [188, 177] on div "[DEMOGRAPHIC_DATA] Memorisation (008)" at bounding box center [228, 175] width 84 height 11
